Goal: Information Seeking & Learning: Learn about a topic

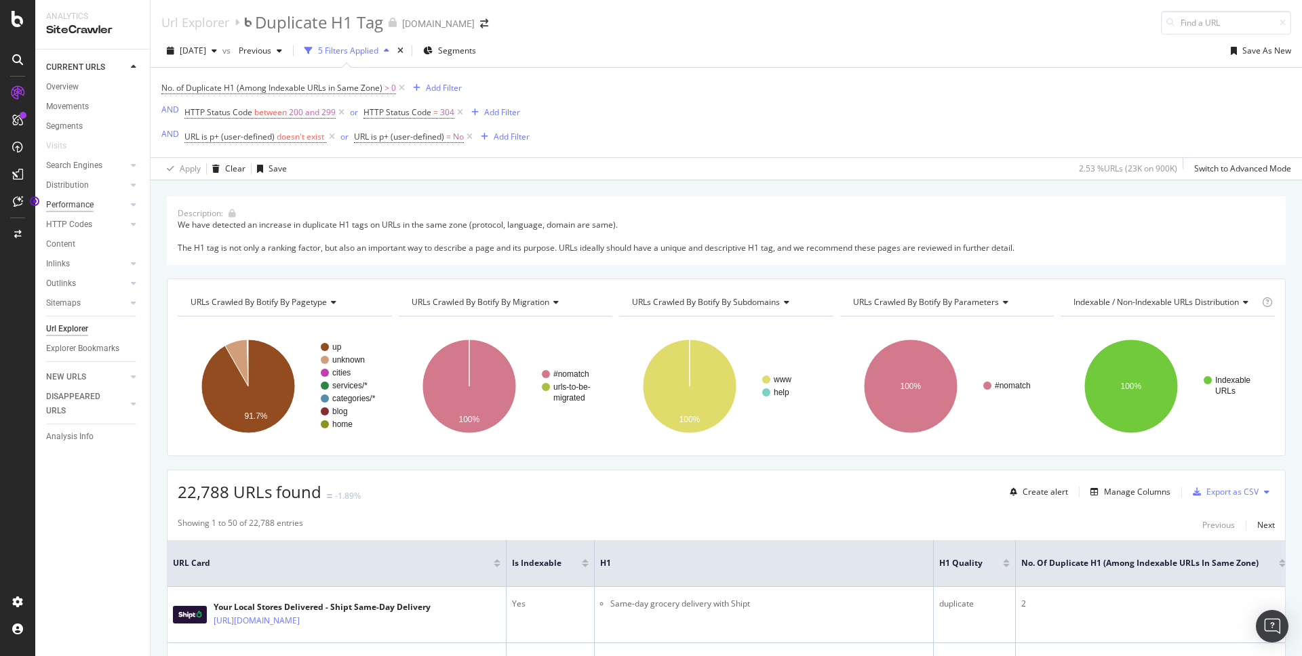
click at [76, 203] on div "Performance" at bounding box center [69, 205] width 47 height 14
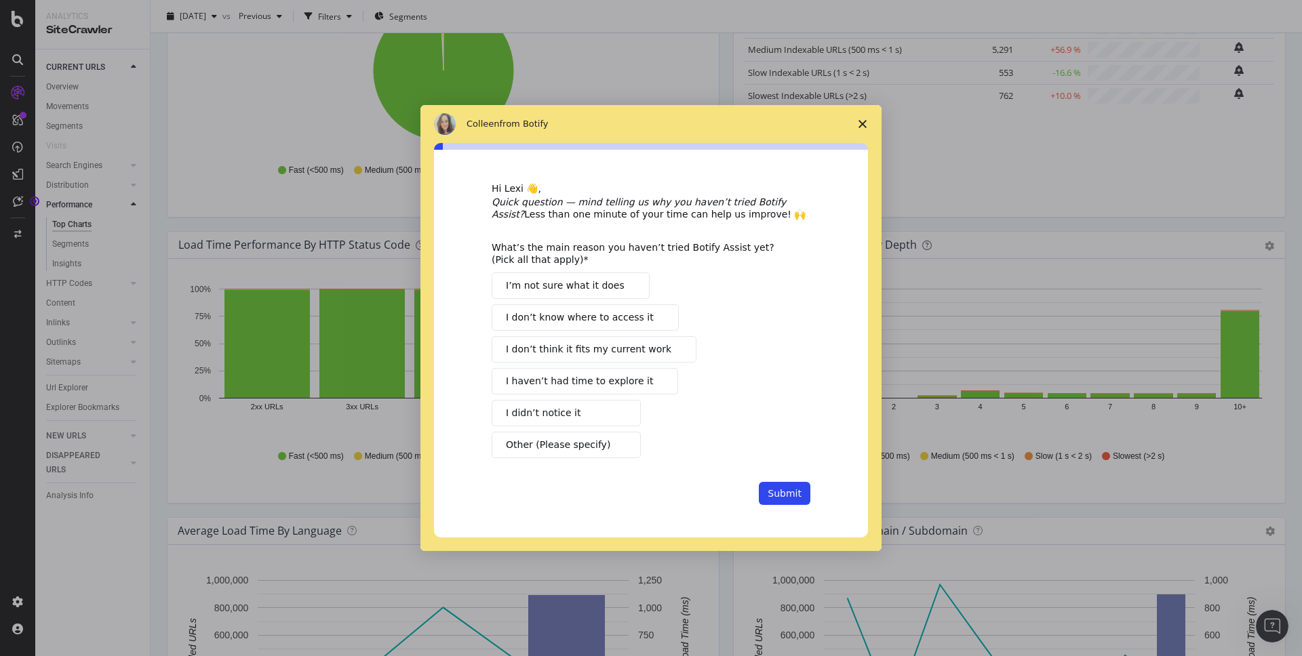
click at [867, 126] on span "Close survey" at bounding box center [863, 124] width 38 height 38
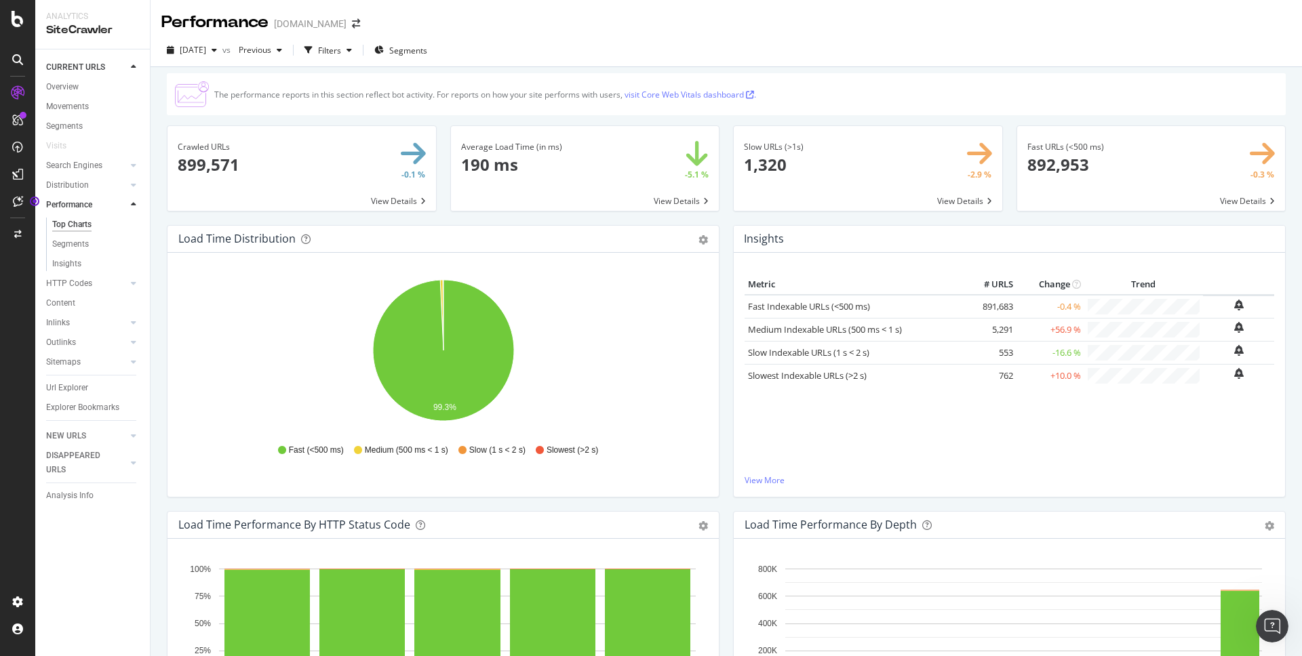
click at [1281, 624] on icon "Open Intercom Messenger" at bounding box center [1272, 627] width 22 height 22
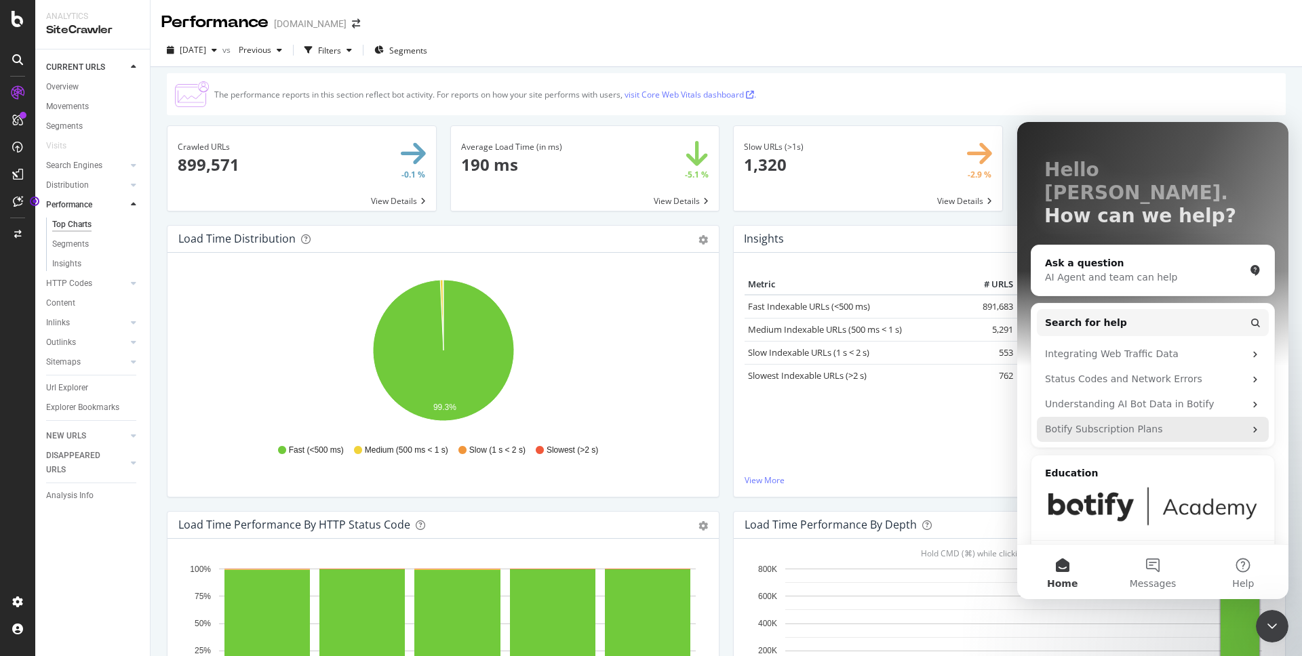
scroll to position [75, 0]
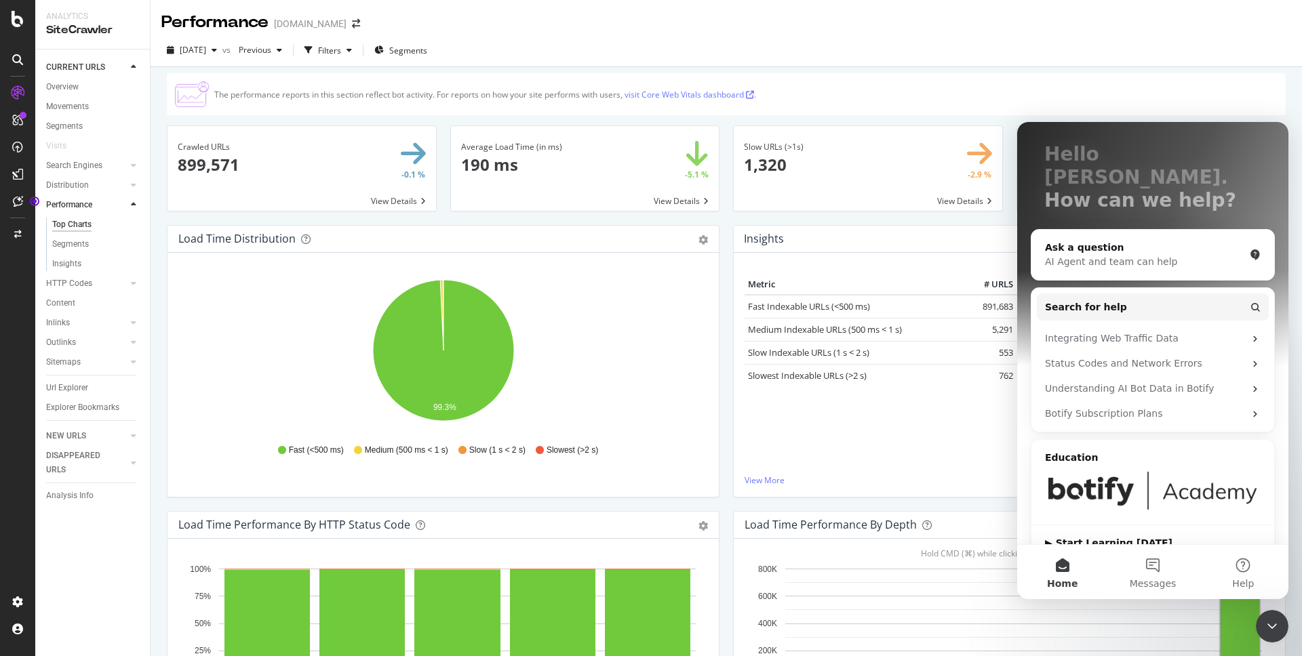
click at [1091, 471] on img "Intercom messenger" at bounding box center [1153, 491] width 216 height 41
click at [1084, 471] on img "Intercom messenger" at bounding box center [1153, 491] width 216 height 41
click at [1057, 537] on div "▶ Start Learning Today" at bounding box center [1153, 544] width 216 height 14
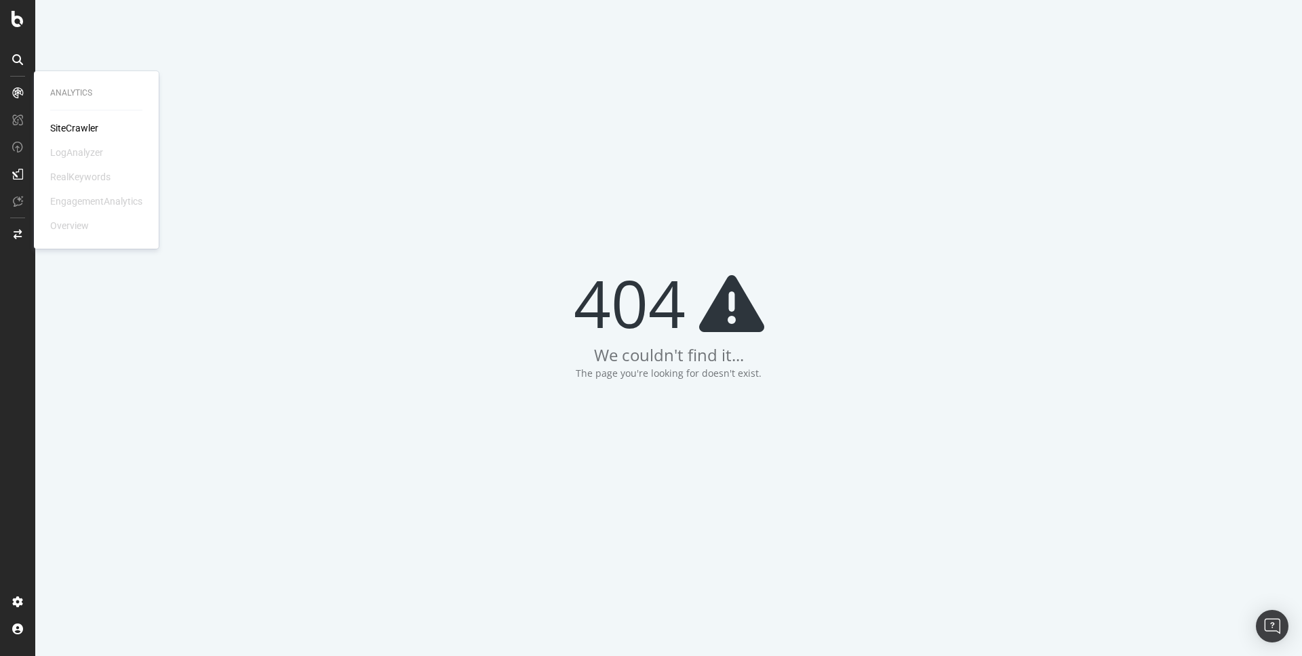
click at [77, 136] on div "SiteCrawler LogAnalyzer RealKeywords EngagementAnalytics Overview" at bounding box center [96, 176] width 92 height 111
click at [83, 129] on div "SiteCrawler" at bounding box center [74, 128] width 48 height 14
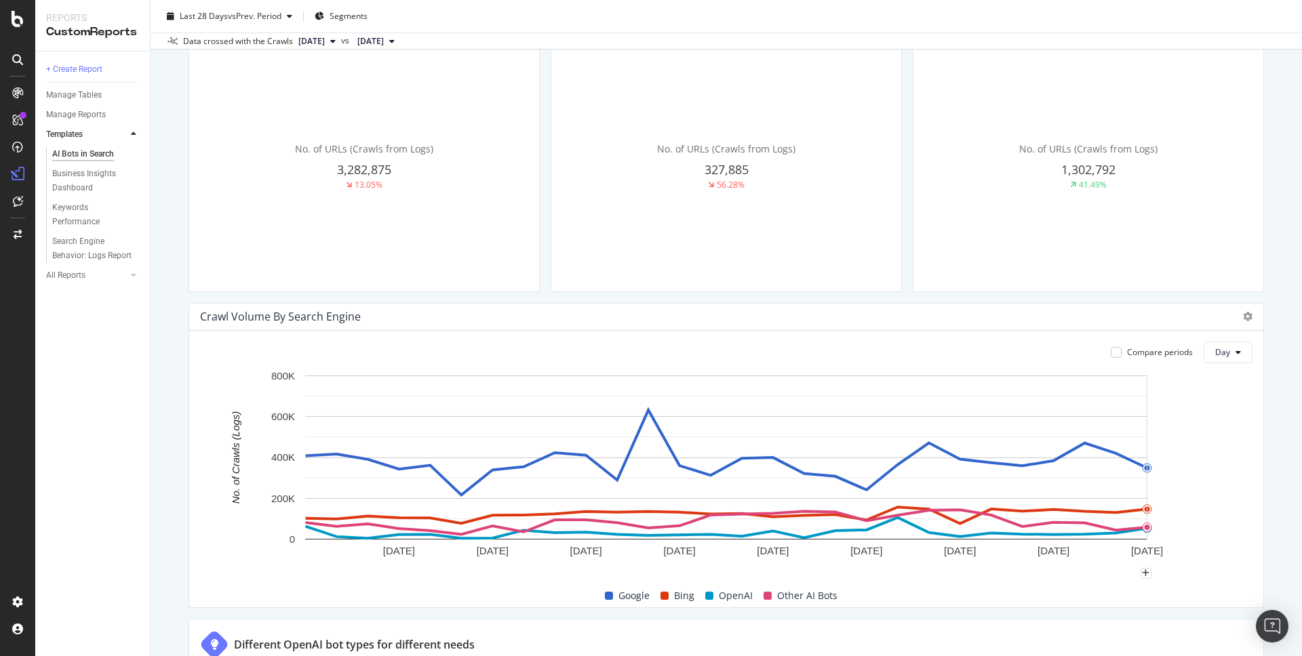
scroll to position [422, 0]
